Goal: Task Accomplishment & Management: Use online tool/utility

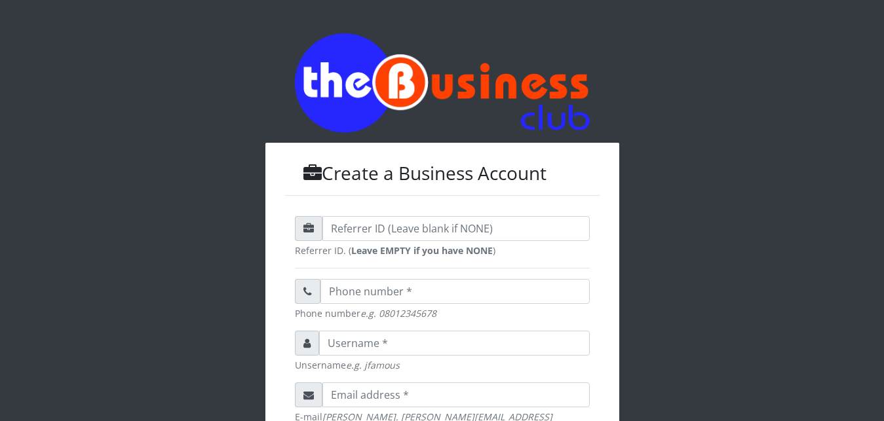
scroll to position [367, 0]
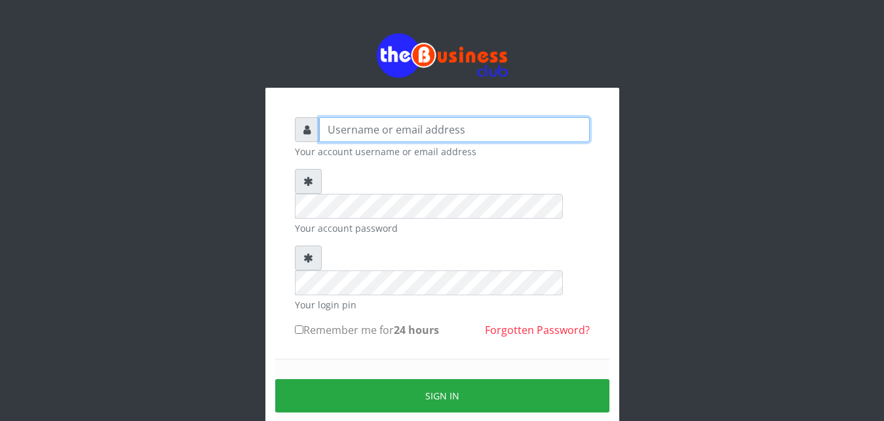
click at [443, 134] on input "text" at bounding box center [454, 129] width 271 height 25
type input "Ifytex"
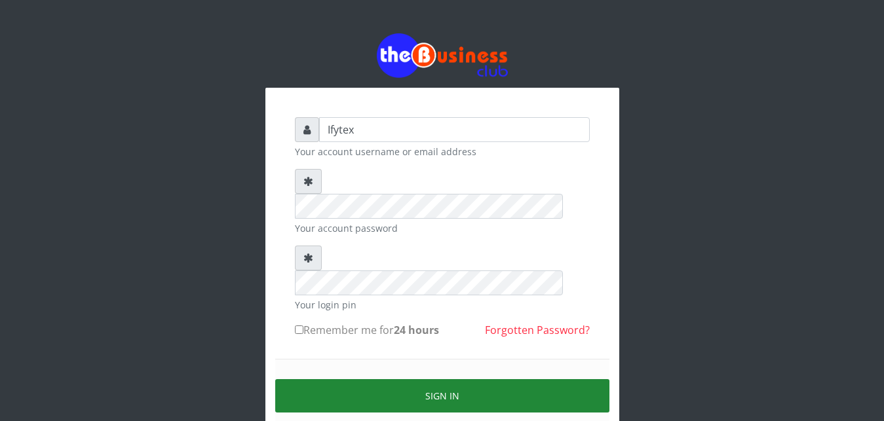
click at [374, 379] on button "Sign in" at bounding box center [442, 395] width 334 height 33
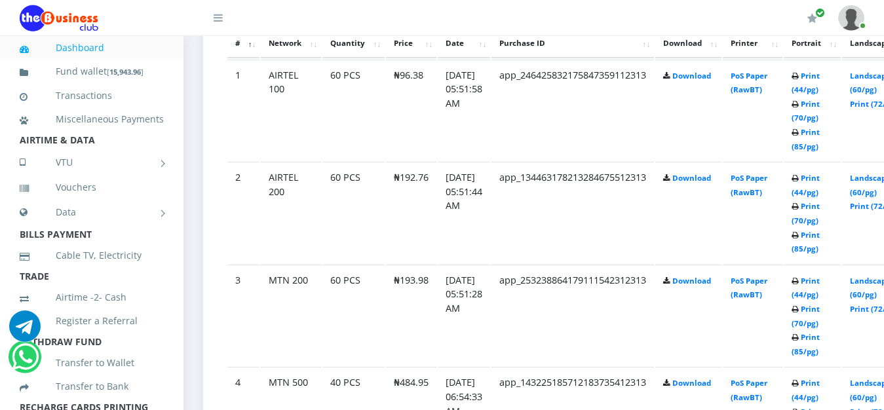
scroll to position [768, 0]
click at [876, 305] on link "Print (72/pg)" at bounding box center [874, 310] width 48 height 10
click at [878, 202] on link "Print (72/pg)" at bounding box center [874, 207] width 48 height 10
click at [877, 202] on link "Print (72/pg)" at bounding box center [874, 207] width 48 height 10
click at [873, 202] on link "Print (72/pg)" at bounding box center [874, 207] width 48 height 10
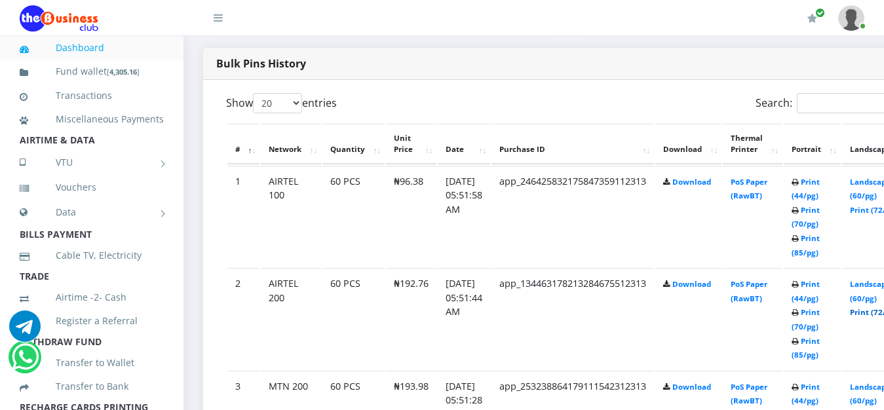
scroll to position [668, 0]
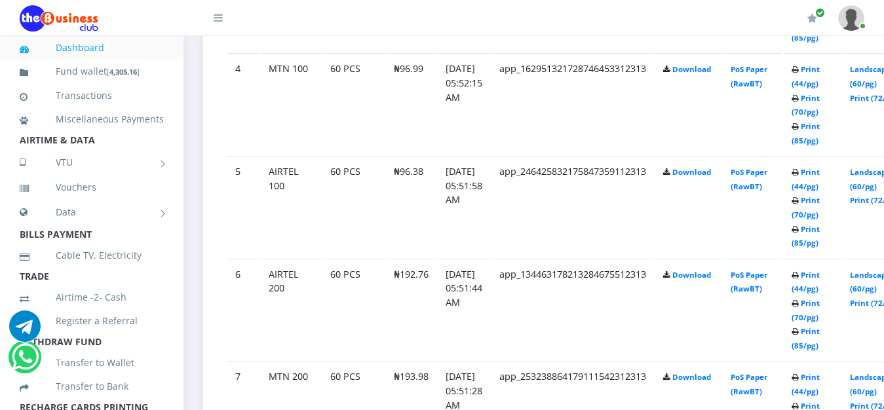
scroll to position [1102, 0]
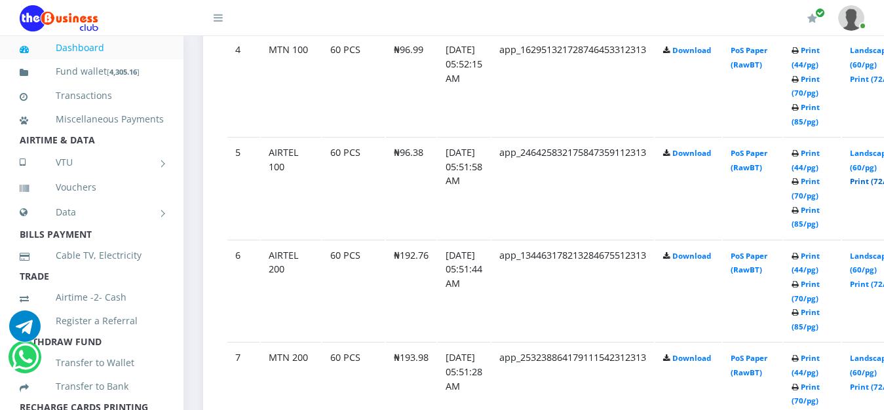
click at [877, 176] on link "Print (72/pg)" at bounding box center [874, 181] width 48 height 10
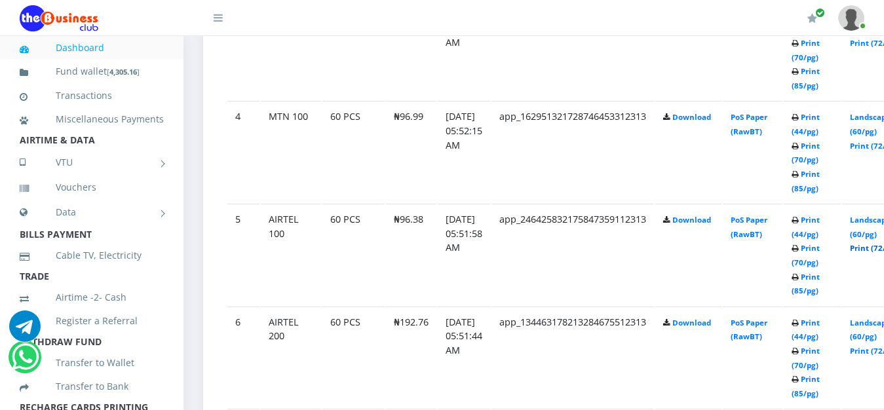
scroll to position [1002, 0]
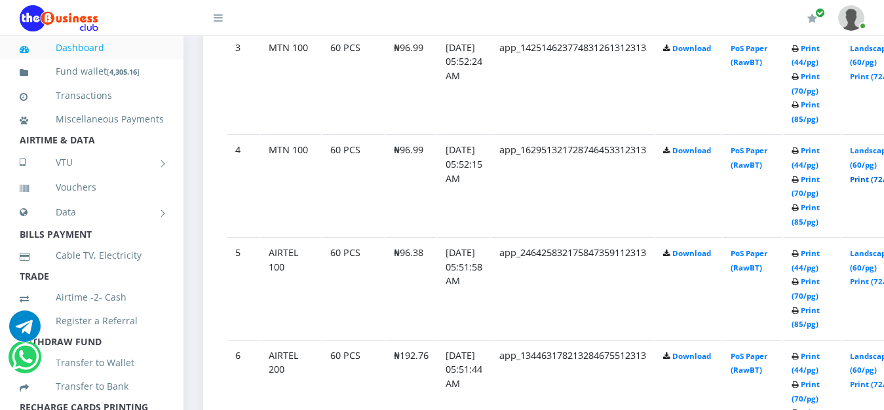
click at [876, 174] on link "Print (72/pg)" at bounding box center [874, 179] width 48 height 10
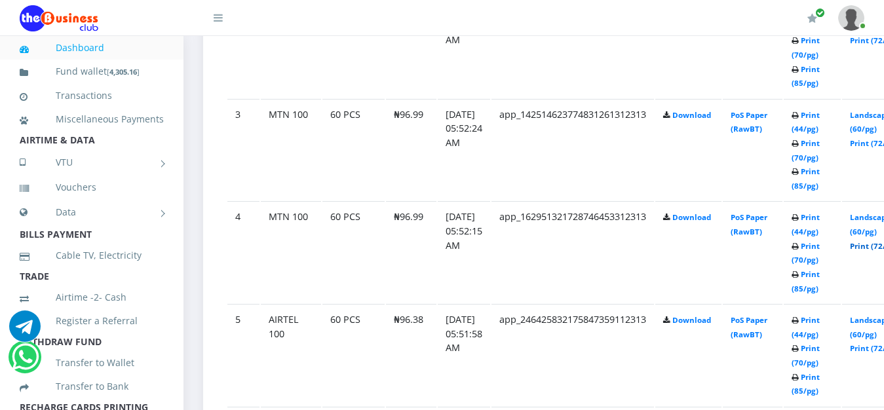
scroll to position [901, 0]
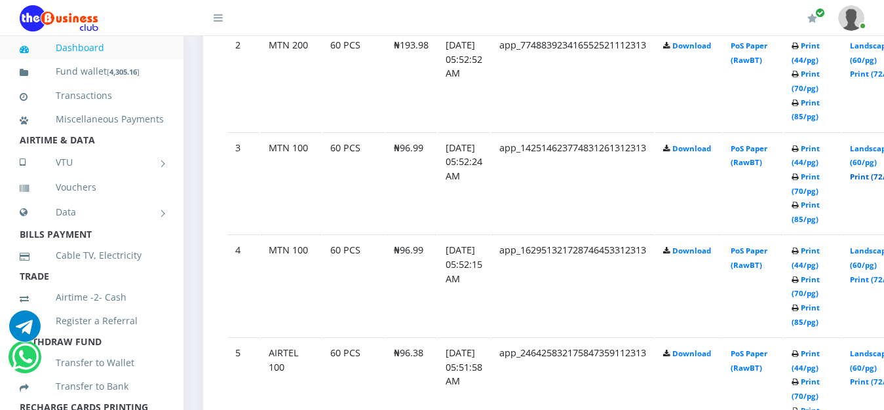
click at [874, 172] on link "Print (72/pg)" at bounding box center [874, 177] width 48 height 10
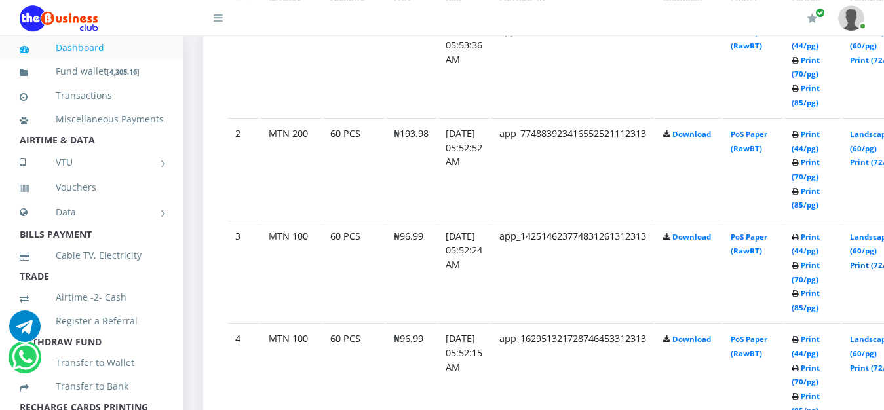
scroll to position [801, 0]
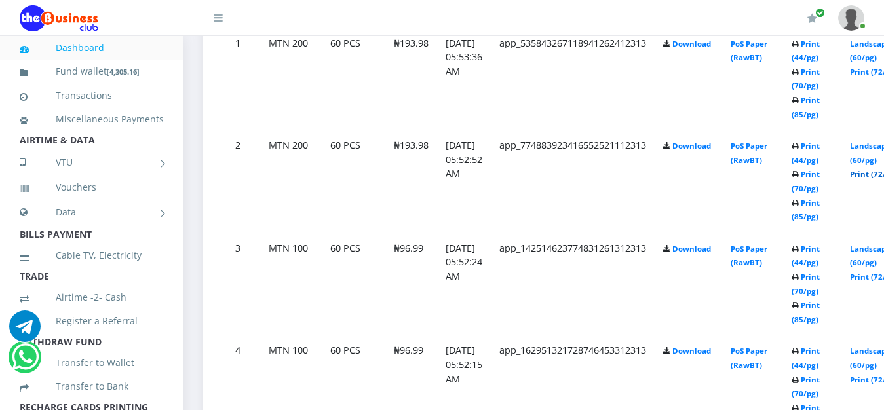
click at [873, 169] on link "Print (72/pg)" at bounding box center [874, 174] width 48 height 10
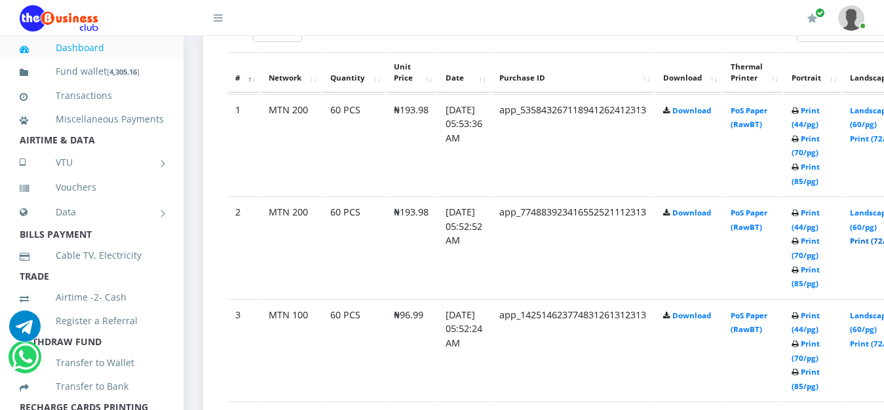
scroll to position [701, 0]
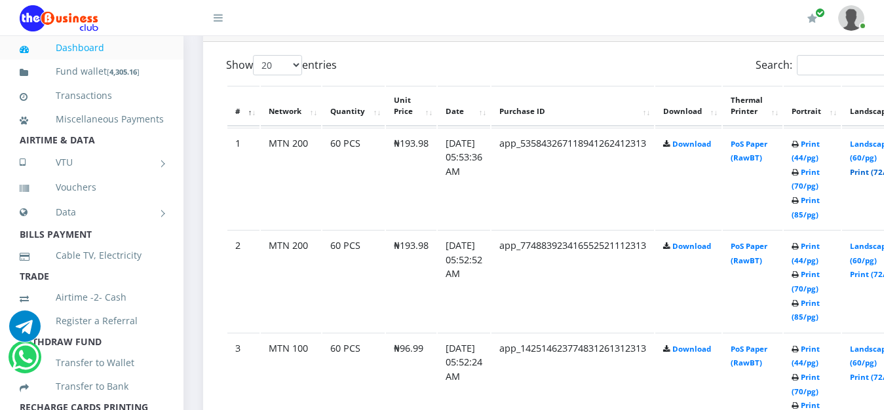
click at [873, 167] on link "Print (72/pg)" at bounding box center [874, 172] width 48 height 10
